Goal: Communication & Community: Answer question/provide support

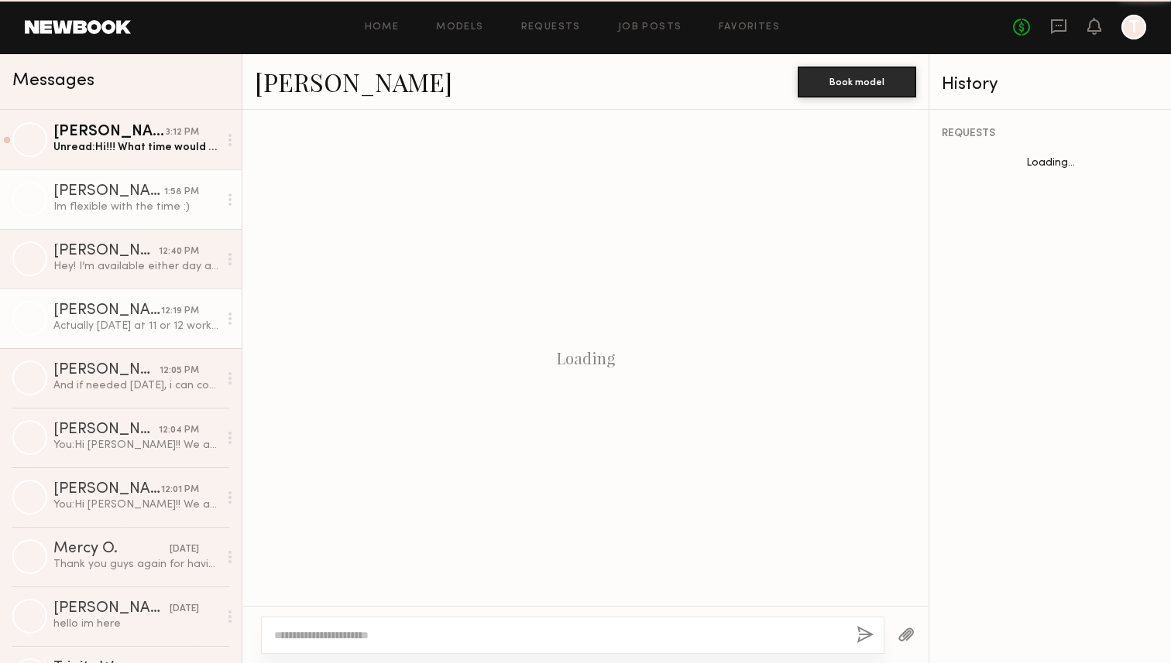
scroll to position [584, 0]
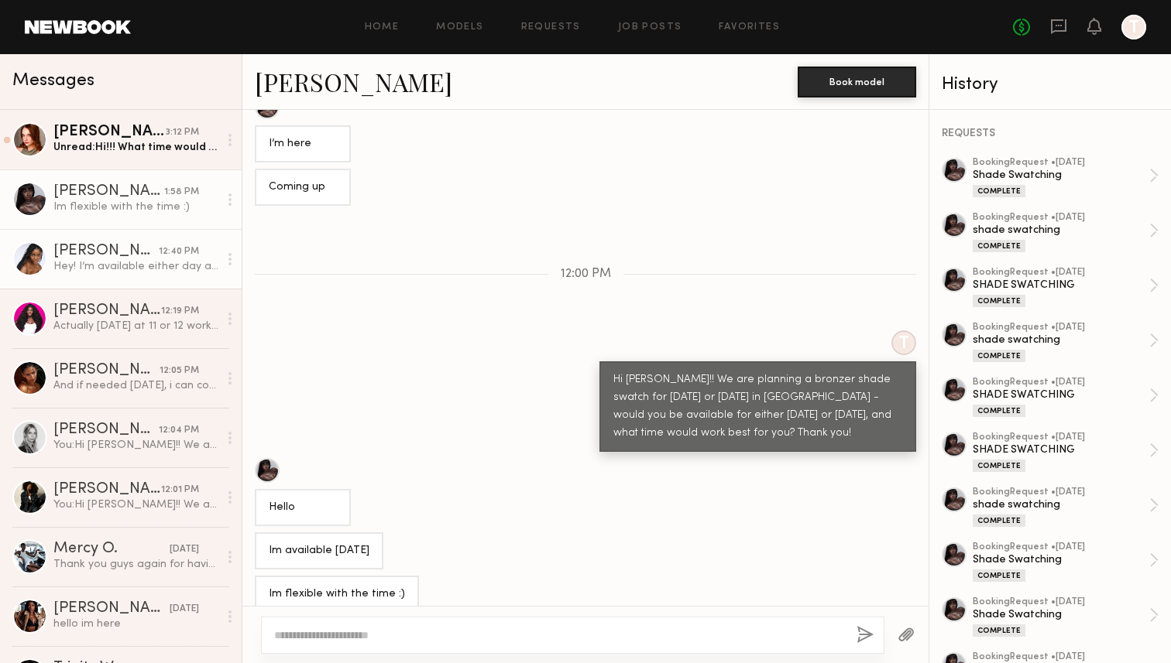
click at [173, 155] on link "[PERSON_NAME] 3:12 PM Unread: Hi!!! What time would be available for [DATE]? I …" at bounding box center [121, 140] width 242 height 60
click at [179, 139] on div "3:12 PM" at bounding box center [182, 132] width 33 height 15
click at [173, 132] on div "3:12 PM" at bounding box center [182, 132] width 33 height 15
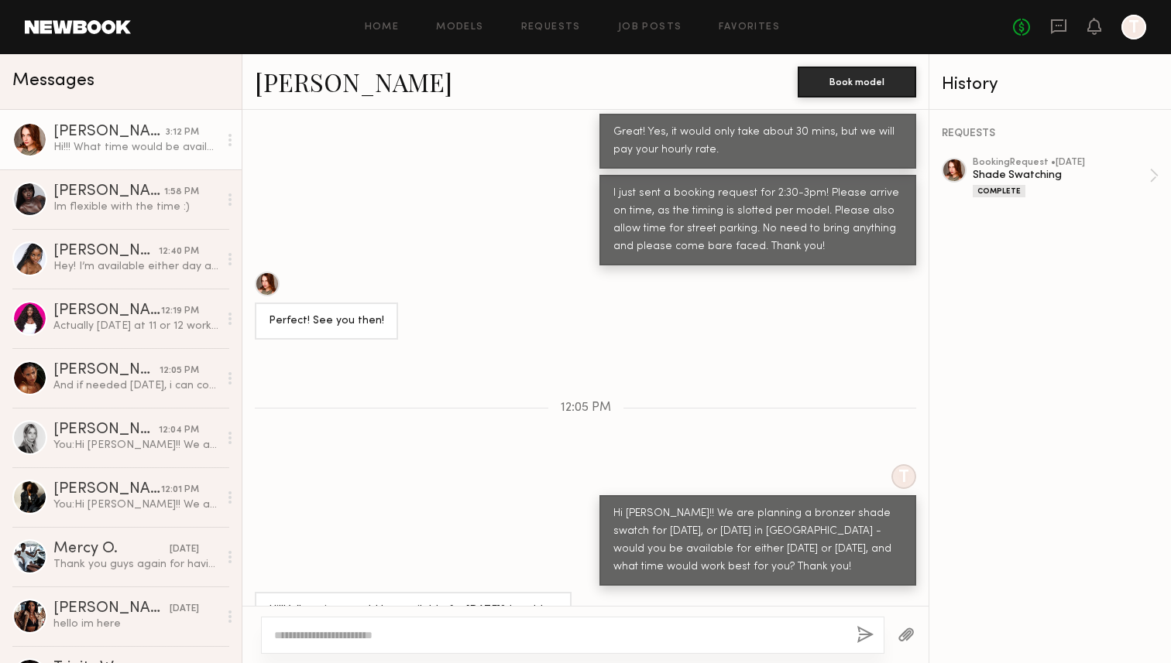
scroll to position [1137, 0]
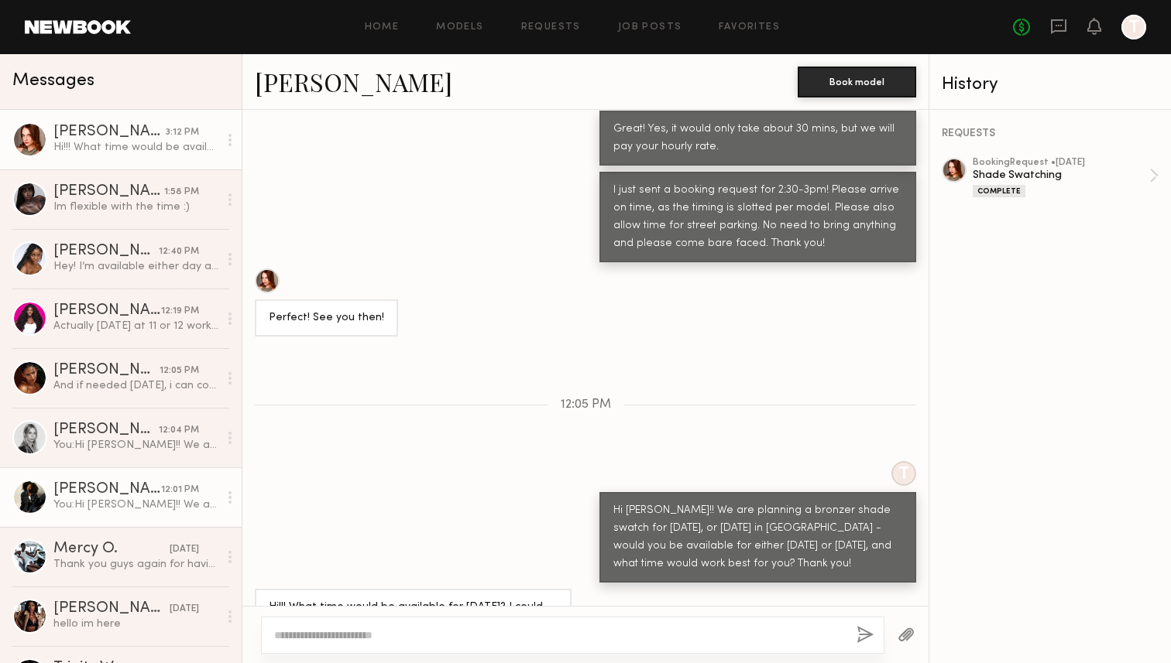
click at [139, 491] on div "[PERSON_NAME]" at bounding box center [107, 489] width 108 height 15
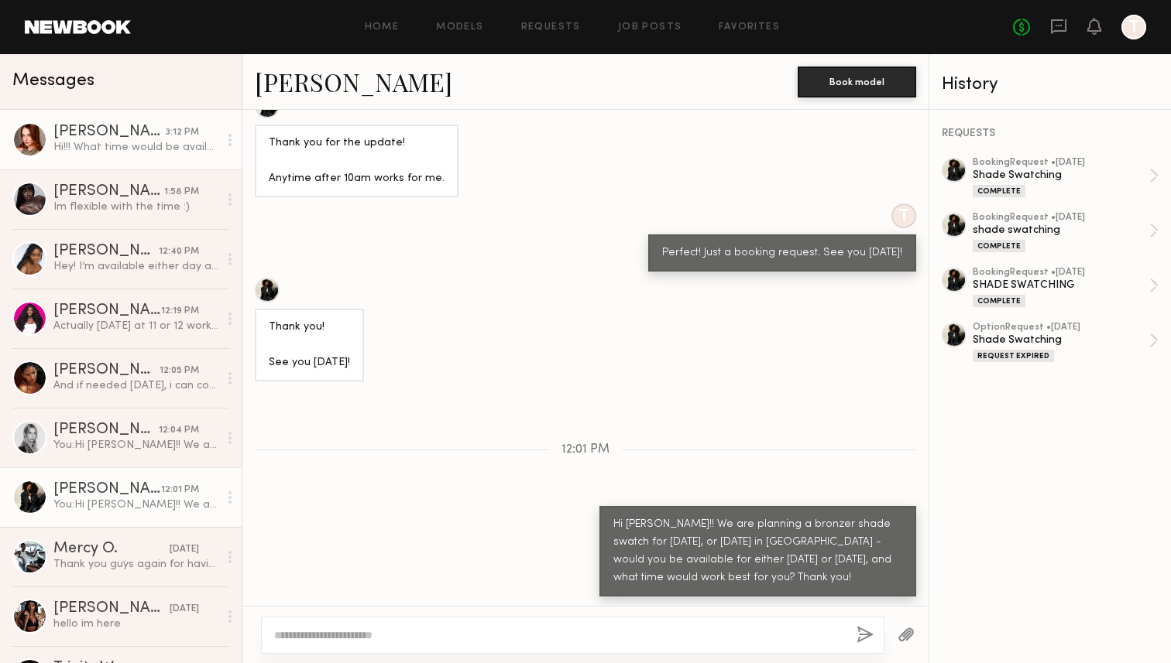
click at [116, 156] on link "[PERSON_NAME] 3:12 PM Hi!!! What time would be available for [DATE]? I could do…" at bounding box center [121, 140] width 242 height 60
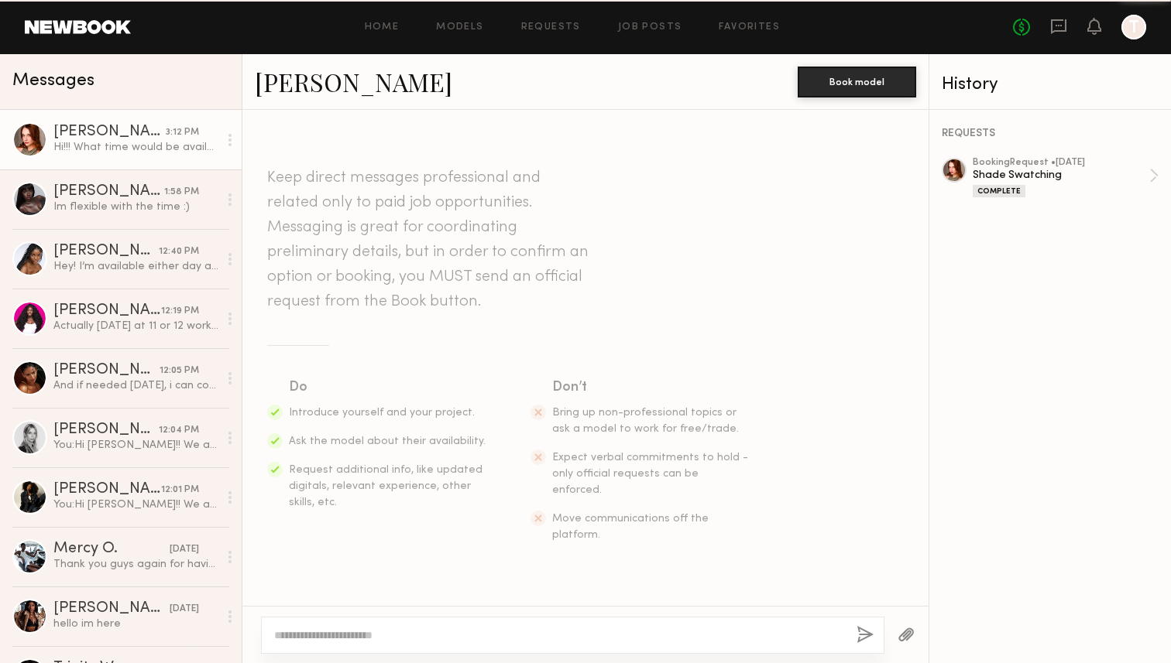
scroll to position [1137, 0]
